Goal: Task Accomplishment & Management: Use online tool/utility

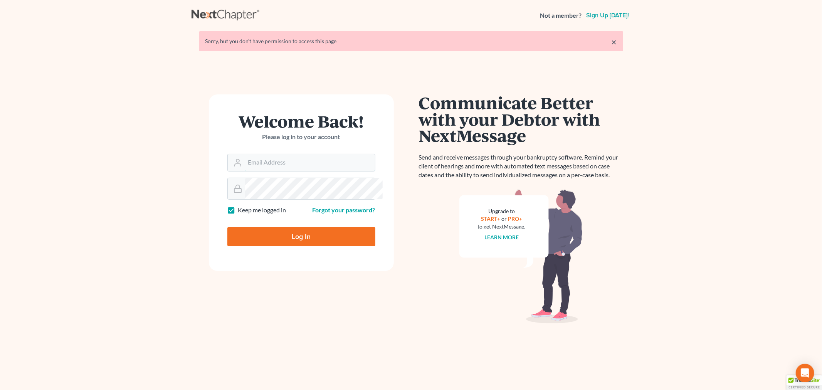
type input "[PERSON_NAME][EMAIL_ADDRESS][DOMAIN_NAME]"
click at [332, 246] on input "Log In" at bounding box center [301, 236] width 148 height 19
type input "Thinking..."
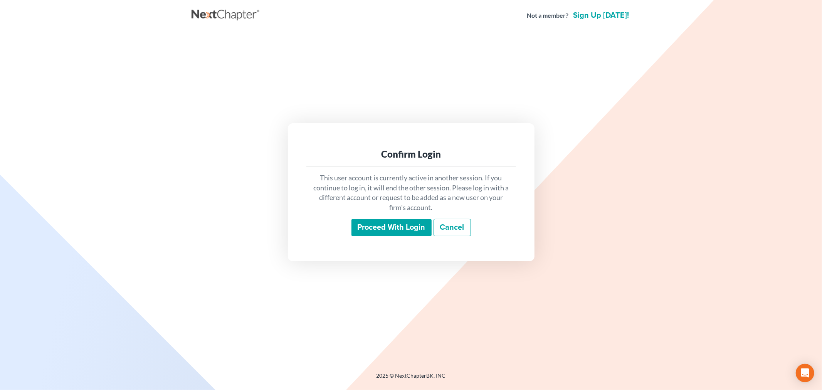
click at [391, 237] on input "Proceed with login" at bounding box center [391, 228] width 80 height 18
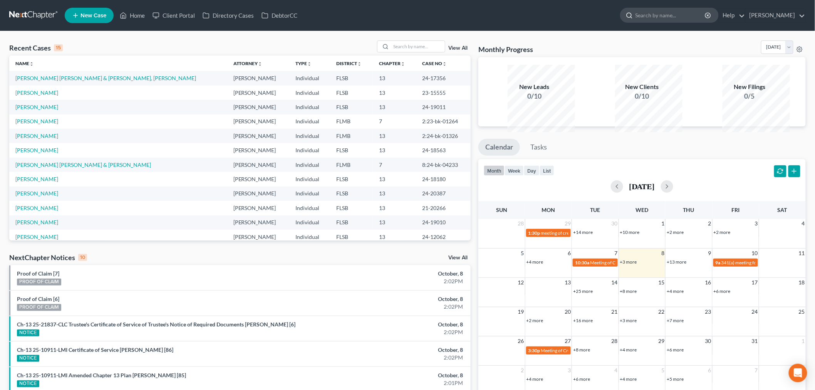
click at [666, 22] on input "search" at bounding box center [671, 15] width 71 height 14
type input "CARRO"
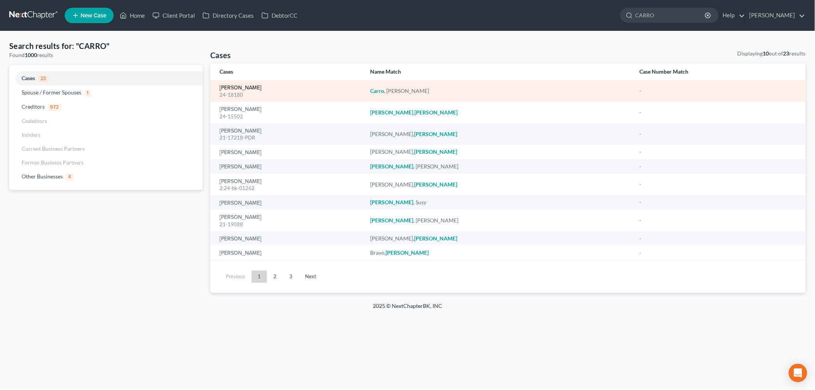
click at [250, 91] on link "Carro, Sylvia" at bounding box center [241, 87] width 42 height 5
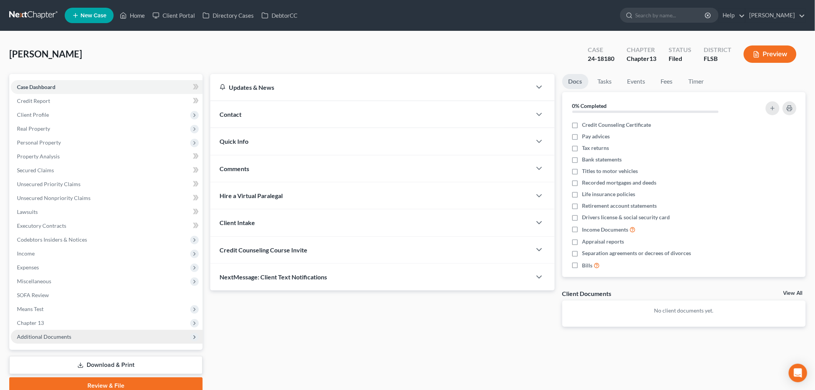
scroll to position [99, 0]
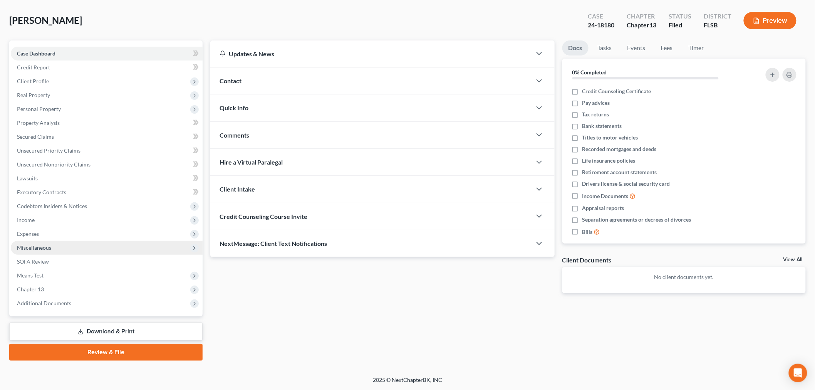
click at [47, 247] on span "Miscellaneous" at bounding box center [34, 247] width 34 height 7
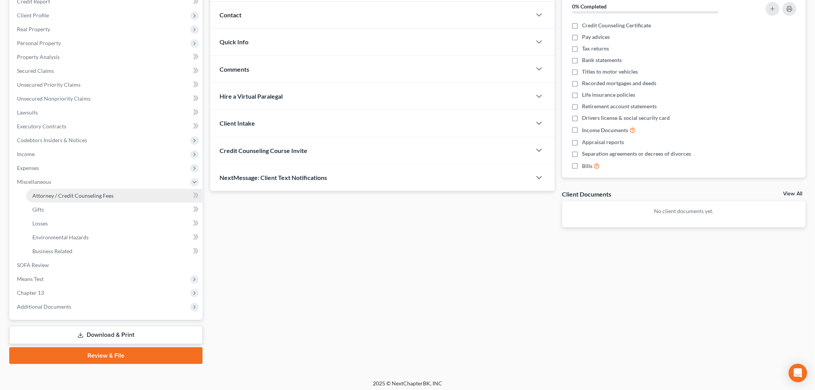
click at [110, 199] on span "Attorney / Credit Counseling Fees" at bounding box center [72, 195] width 81 height 7
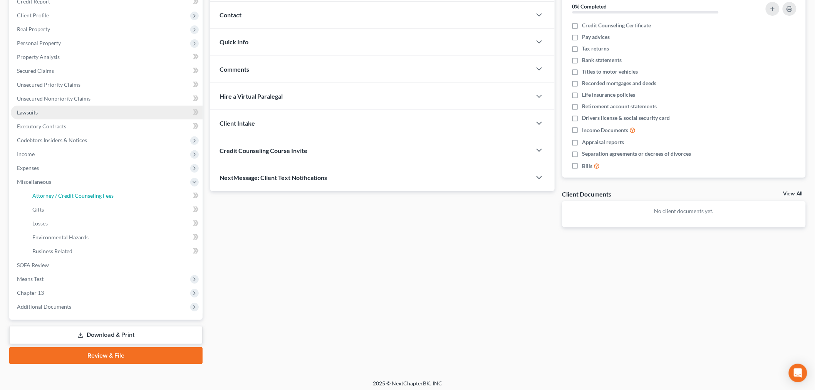
select select "1"
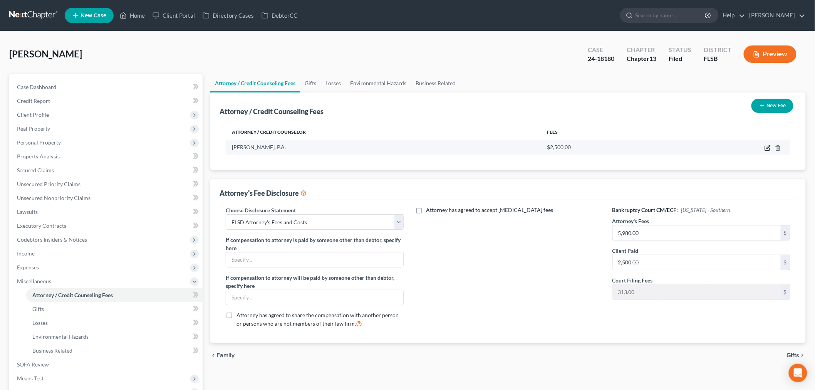
click at [765, 151] on icon "button" at bounding box center [768, 148] width 6 height 6
select select "9"
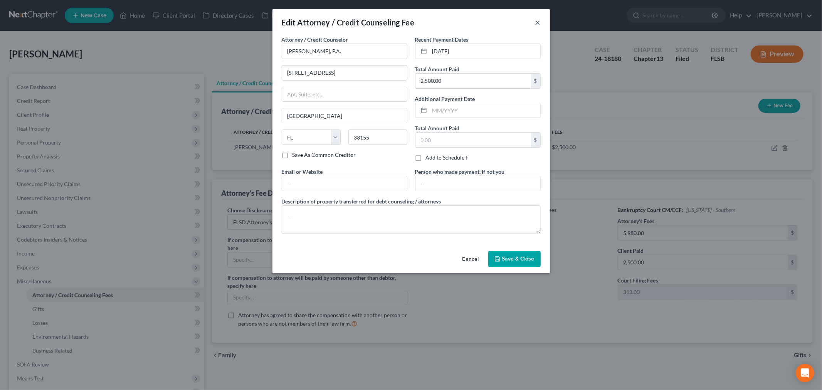
click at [541, 27] on button "×" at bounding box center [537, 22] width 5 height 9
